Goal: Check status

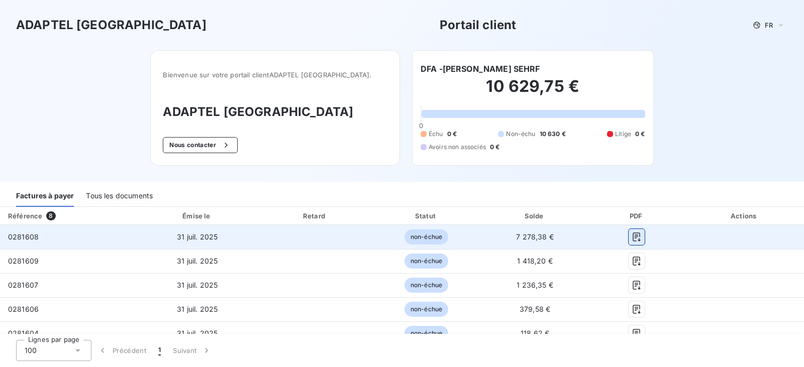
click at [633, 237] on icon "button" at bounding box center [636, 237] width 10 height 10
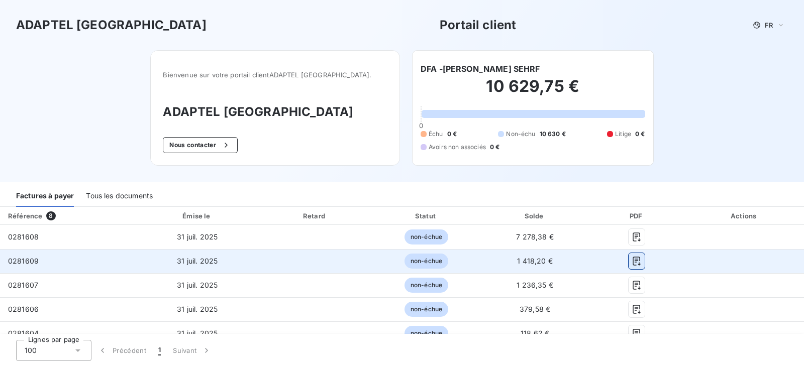
click at [631, 262] on icon "button" at bounding box center [636, 261] width 10 height 10
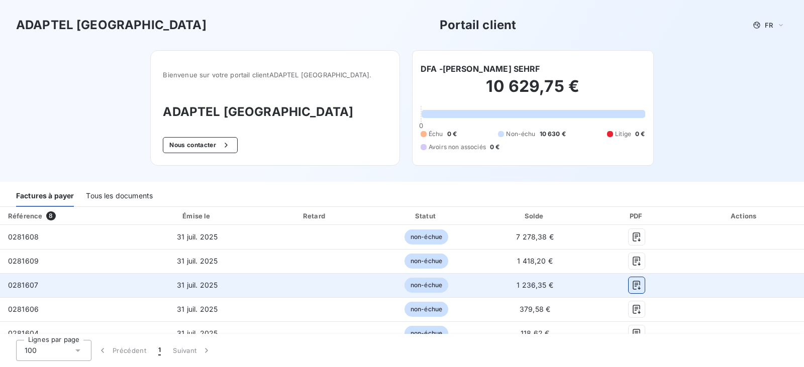
click at [631, 284] on icon "button" at bounding box center [636, 285] width 10 height 10
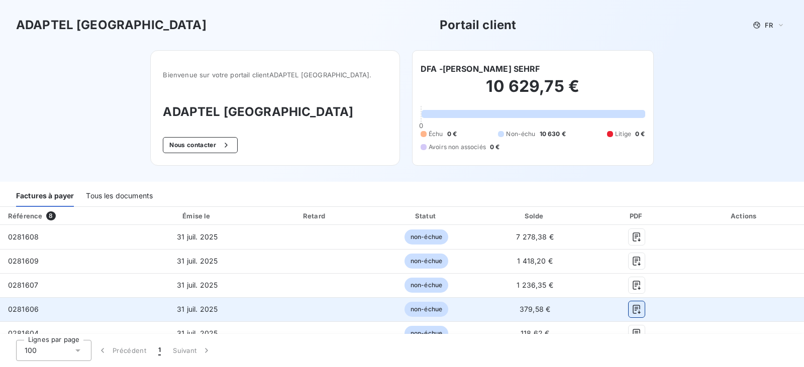
click at [631, 305] on icon "button" at bounding box center [636, 309] width 10 height 10
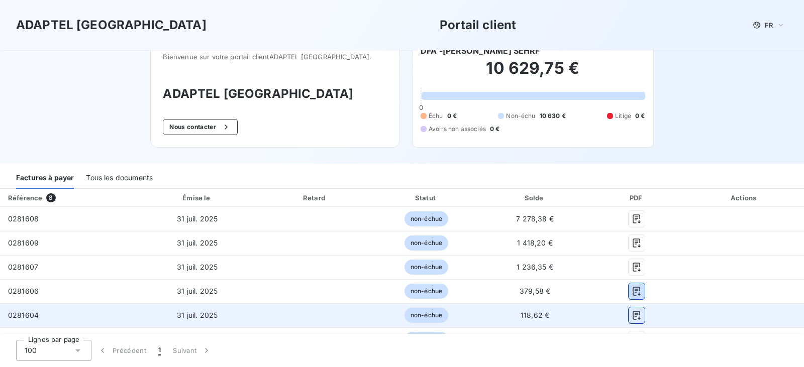
scroll to position [169, 0]
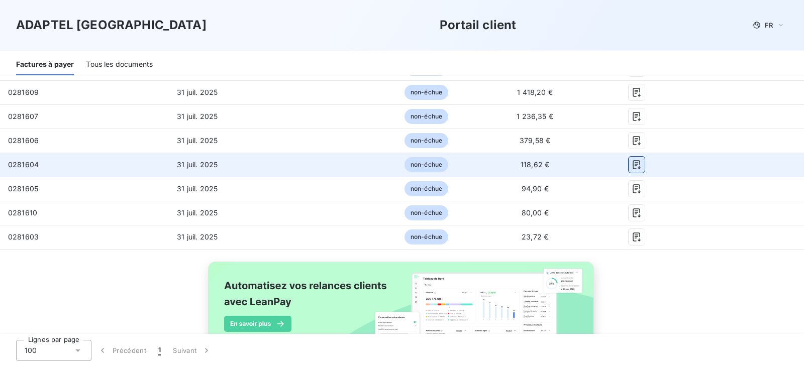
click at [633, 164] on icon "button" at bounding box center [637, 164] width 8 height 9
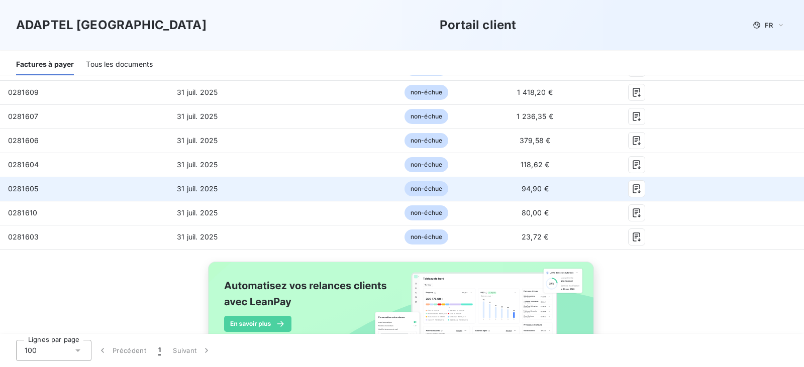
click at [629, 180] on td at bounding box center [636, 189] width 96 height 24
click at [633, 192] on icon "button" at bounding box center [637, 188] width 8 height 9
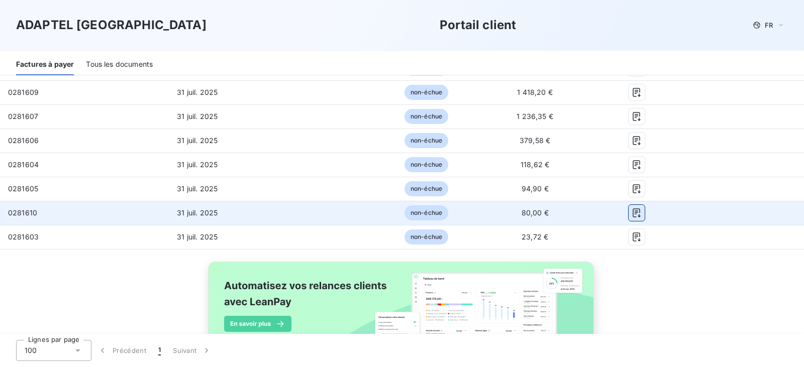
click at [633, 209] on icon "button" at bounding box center [637, 212] width 8 height 9
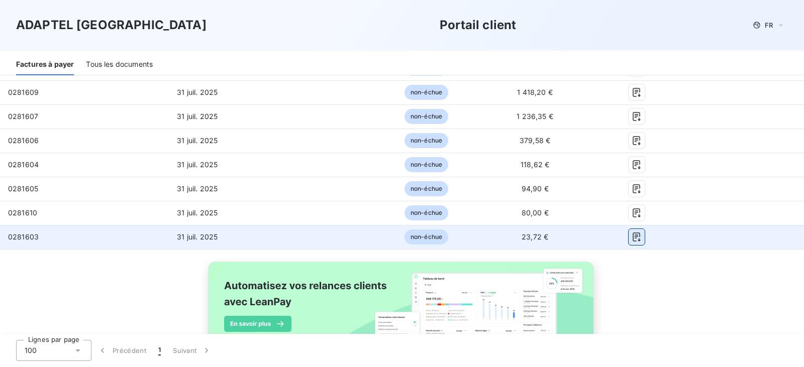
click at [631, 234] on icon "button" at bounding box center [636, 237] width 10 height 10
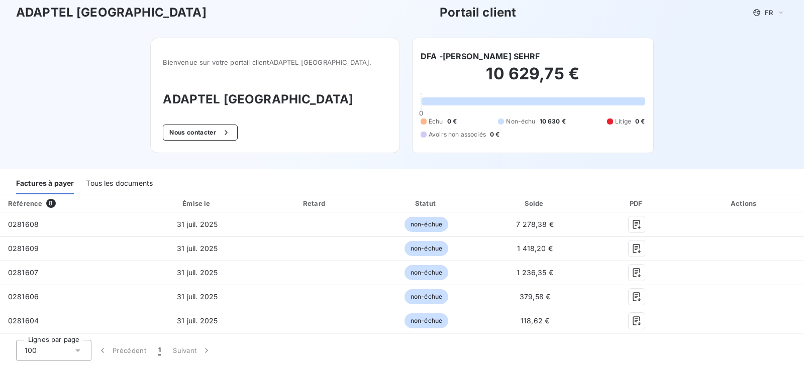
scroll to position [0, 0]
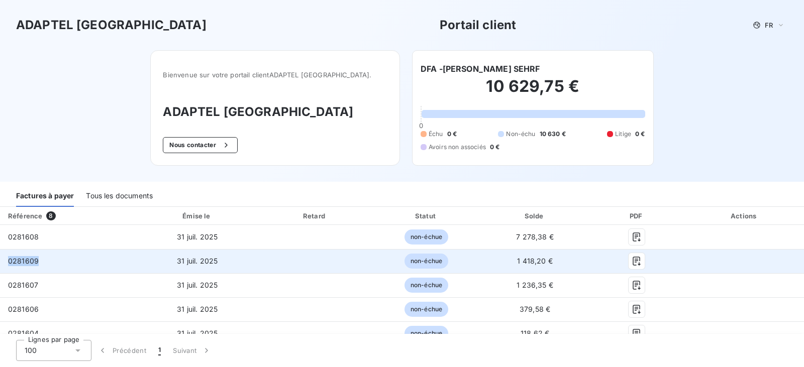
drag, startPoint x: 46, startPoint y: 260, endPoint x: 8, endPoint y: 265, distance: 38.4
click at [8, 265] on td "0281609" at bounding box center [68, 261] width 136 height 24
